Goal: Task Accomplishment & Management: Manage account settings

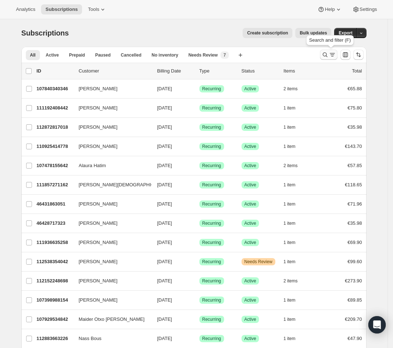
click at [323, 54] on icon "Search and filter results" at bounding box center [324, 54] width 7 height 7
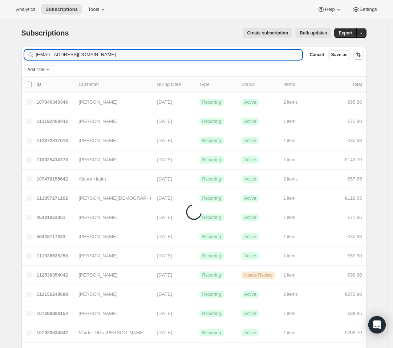
type input "raq889@gmail.com"
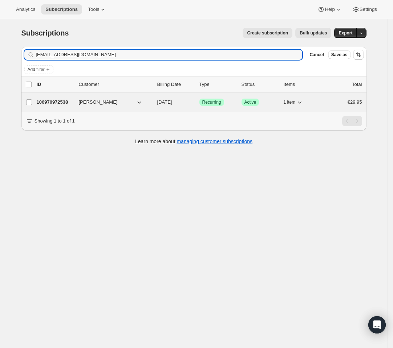
click at [208, 99] on div "Success Recurring" at bounding box center [217, 102] width 36 height 7
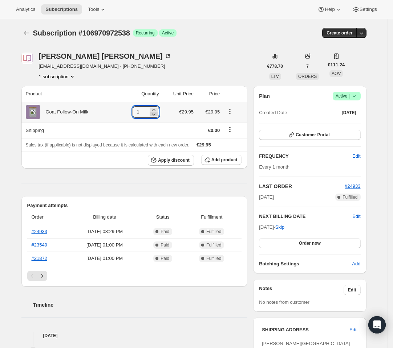
click at [152, 111] on icon at bounding box center [153, 114] width 7 height 7
click at [152, 111] on div at bounding box center [156, 110] width 8 height 4
click at [152, 111] on icon at bounding box center [155, 114] width 7 height 7
click at [155, 107] on icon at bounding box center [155, 109] width 7 height 7
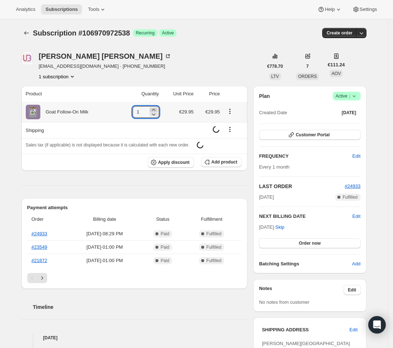
click at [155, 107] on icon at bounding box center [153, 109] width 7 height 7
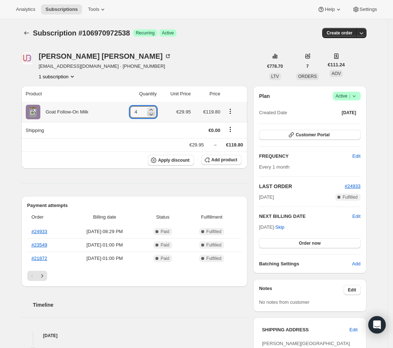
click at [154, 112] on icon at bounding box center [150, 114] width 7 height 7
click at [153, 114] on icon at bounding box center [153, 114] width 7 height 7
type input "0"
click at [224, 159] on span "Add product" at bounding box center [224, 160] width 26 height 6
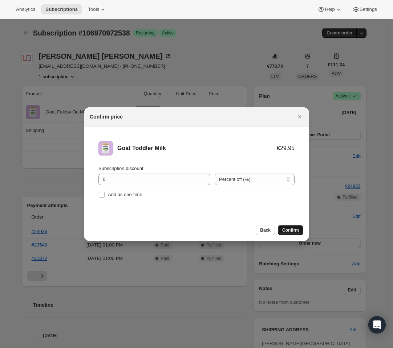
click at [289, 233] on button "Confirm" at bounding box center [290, 230] width 25 height 10
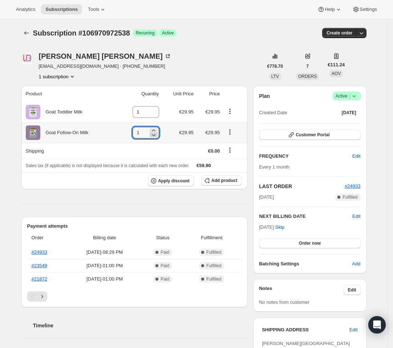
click at [153, 137] on icon at bounding box center [153, 134] width 7 height 7
type input "0"
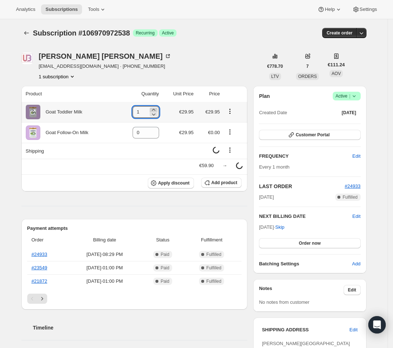
click at [157, 109] on icon at bounding box center [153, 109] width 7 height 7
type input "4"
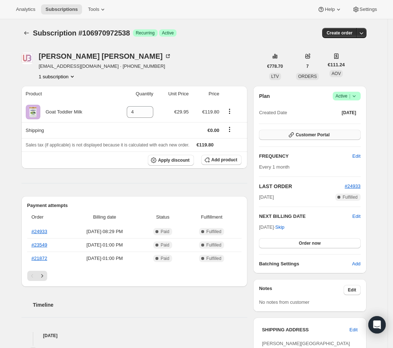
click at [312, 134] on span "Customer Portal" at bounding box center [312, 135] width 34 height 6
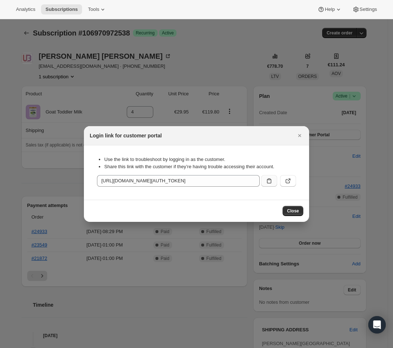
click at [267, 179] on icon ":rh4:" at bounding box center [268, 180] width 7 height 7
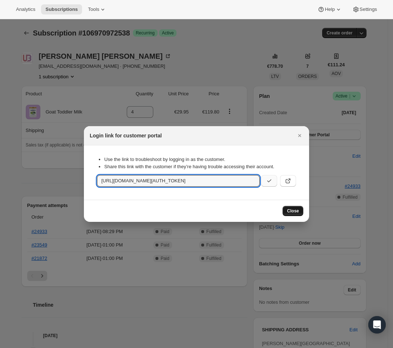
click at [286, 208] on button "Close" at bounding box center [292, 211] width 21 height 10
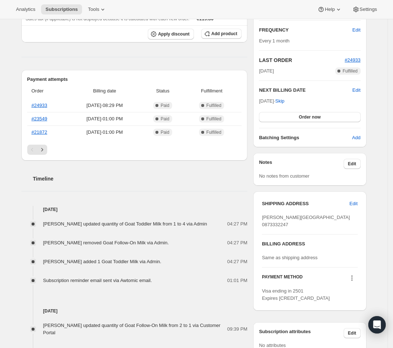
scroll to position [248, 0]
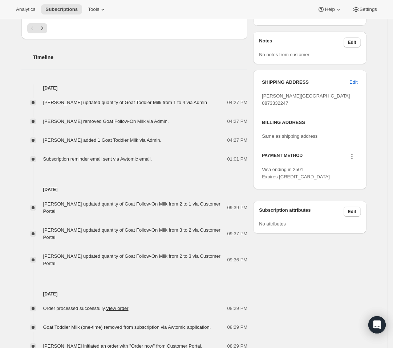
click at [155, 164] on div "Sep 30, 2025 Rebecca Kerrigan updated quantity of Goat Follow-On Milk from 2 to…" at bounding box center [134, 215] width 226 height 104
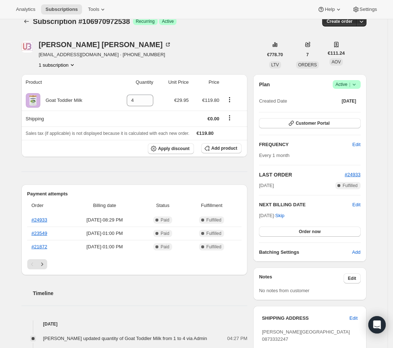
scroll to position [0, 0]
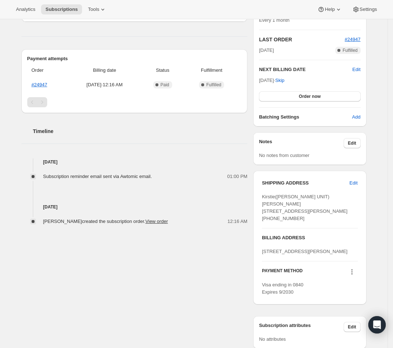
scroll to position [181, 0]
